Goal: Transaction & Acquisition: Purchase product/service

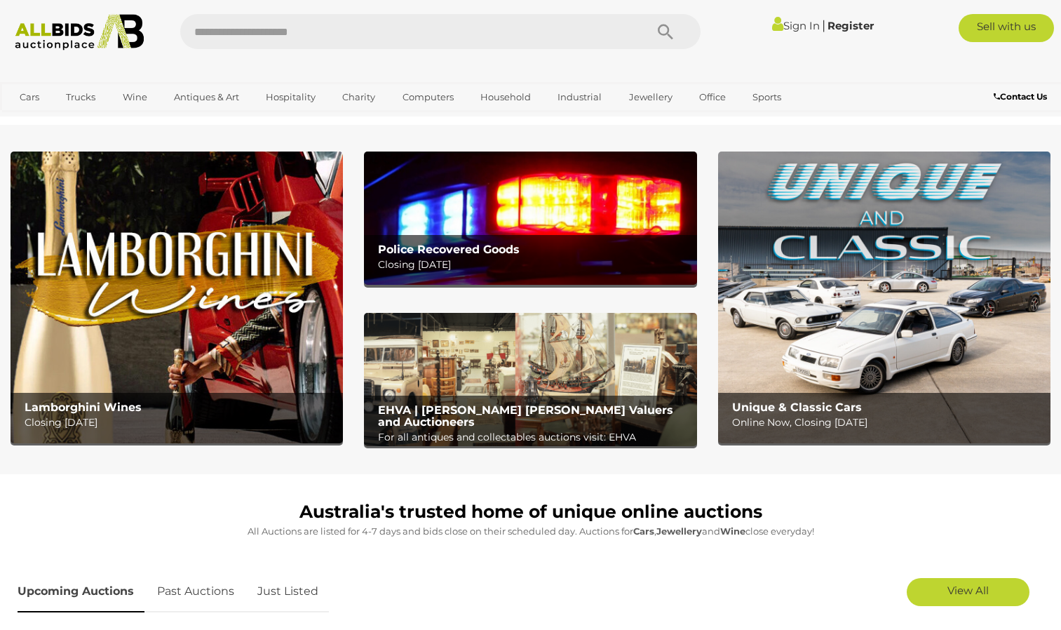
click at [497, 207] on img at bounding box center [530, 217] width 332 height 133
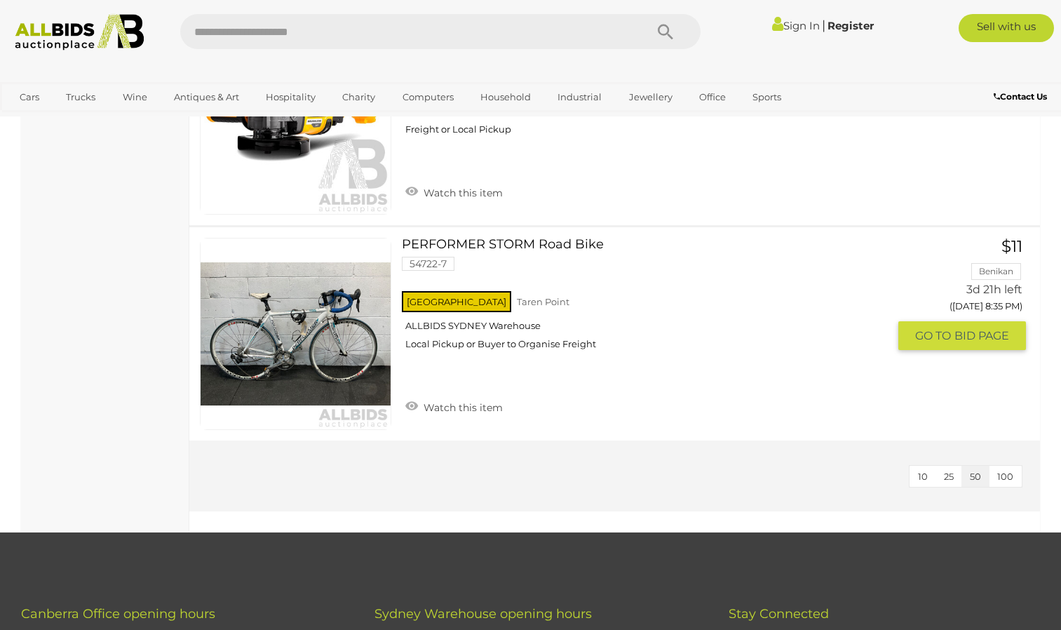
scroll to position [4685, 0]
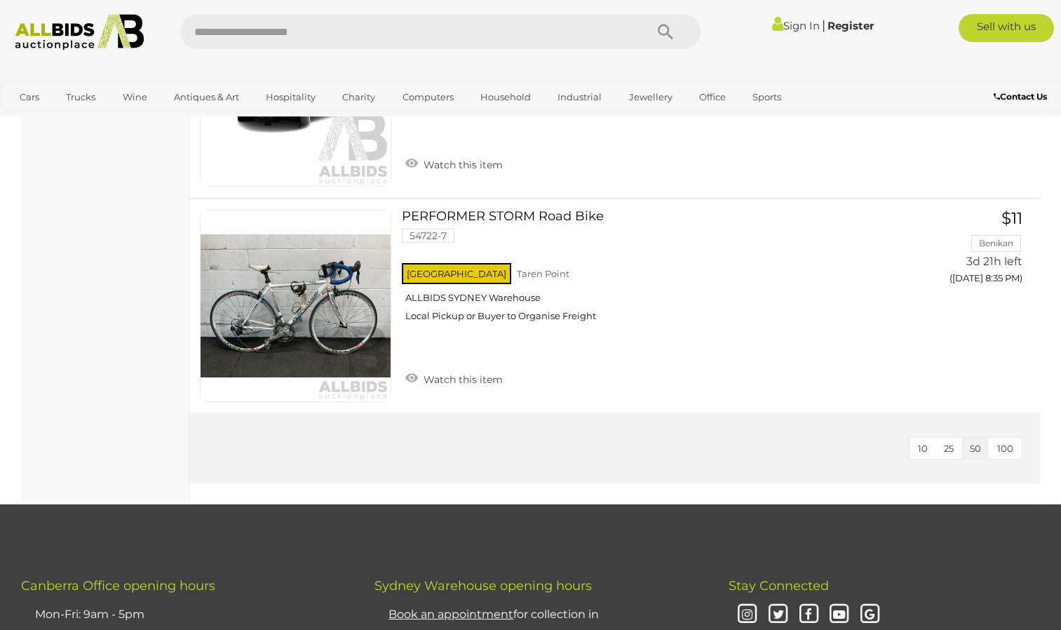
click at [1003, 446] on span "100" at bounding box center [1005, 448] width 16 height 11
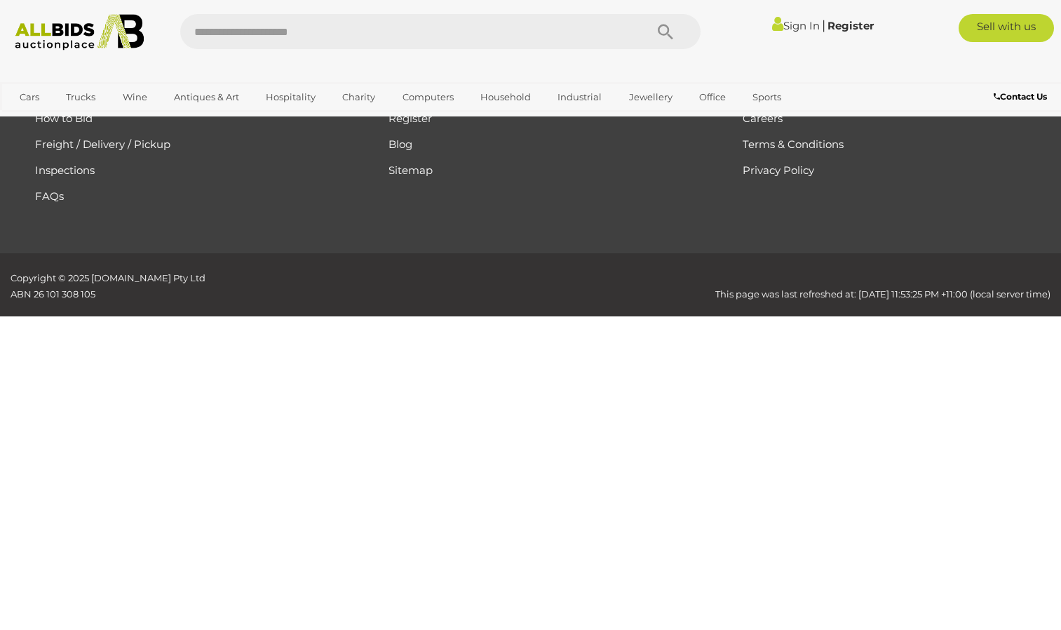
scroll to position [215, 0]
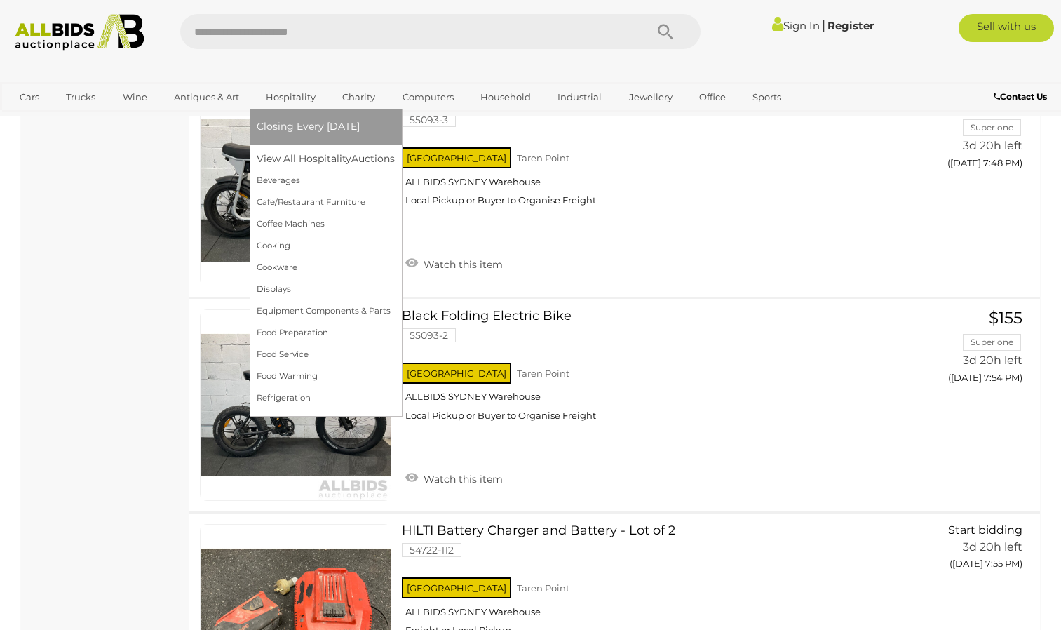
scroll to position [3301, 0]
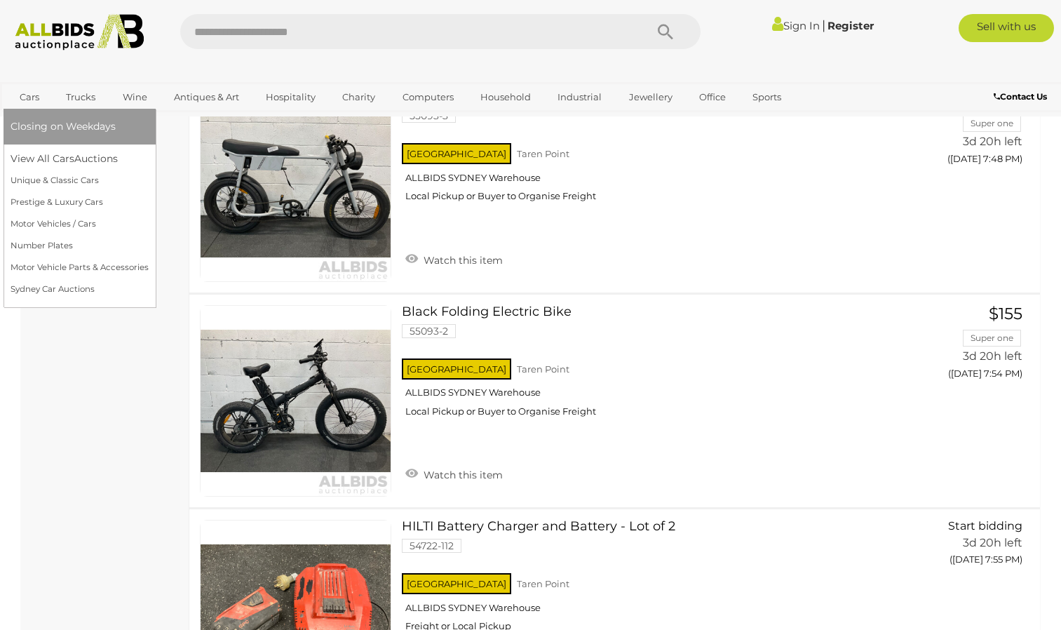
click at [21, 92] on link "Cars" at bounding box center [30, 97] width 38 height 23
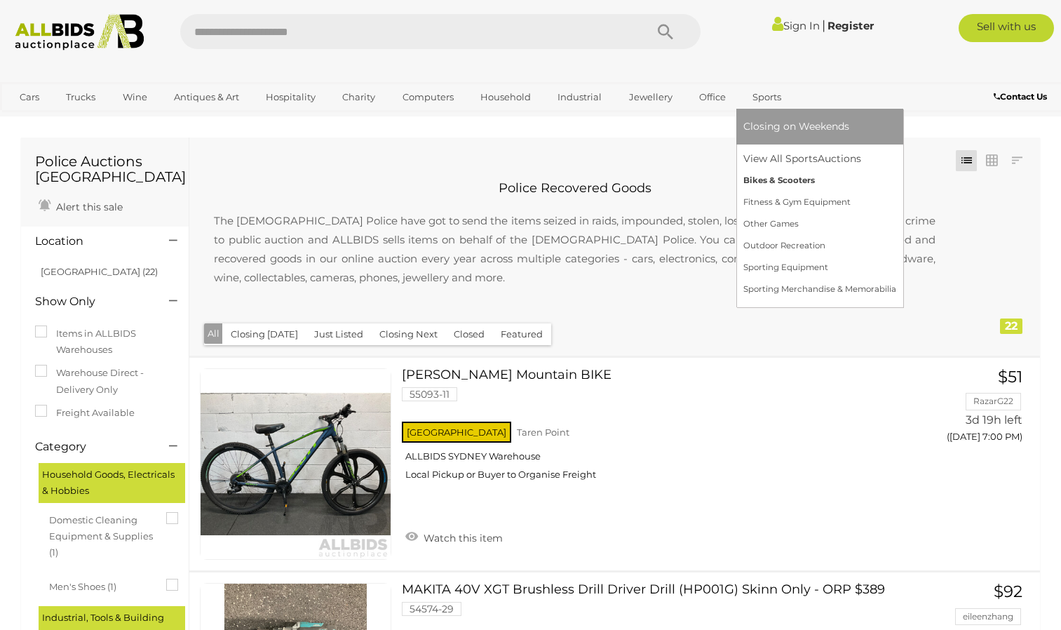
click at [769, 181] on link "Bikes & Scooters" at bounding box center [819, 181] width 153 height 22
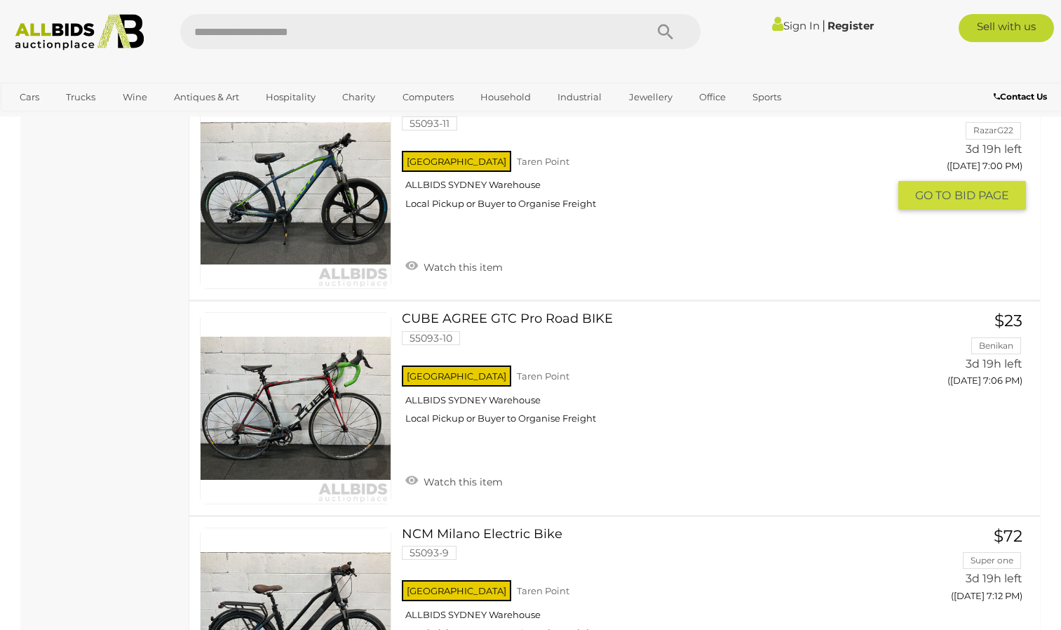
scroll to position [1150, 0]
